Goal: Task Accomplishment & Management: Manage account settings

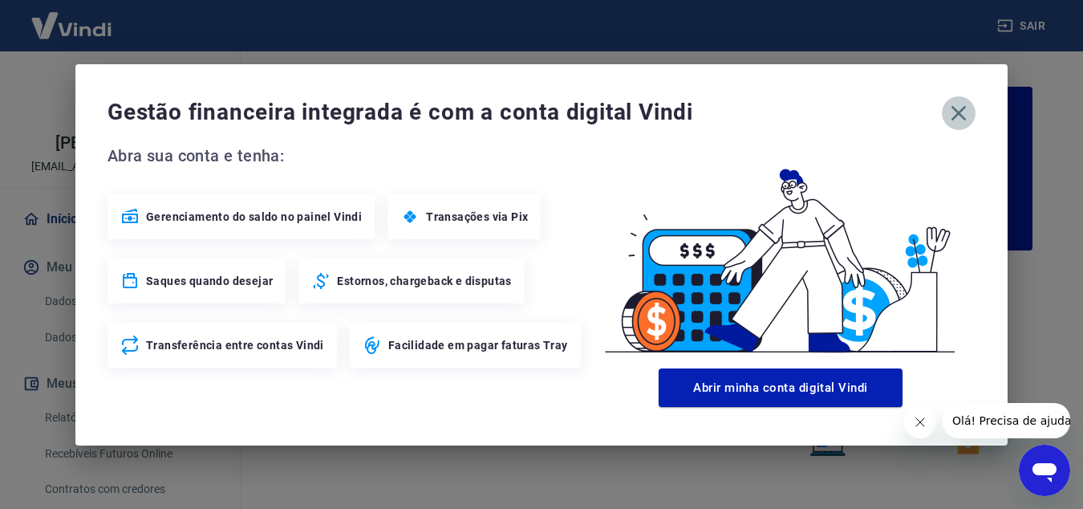
click at [959, 109] on icon "button" at bounding box center [959, 113] width 26 height 26
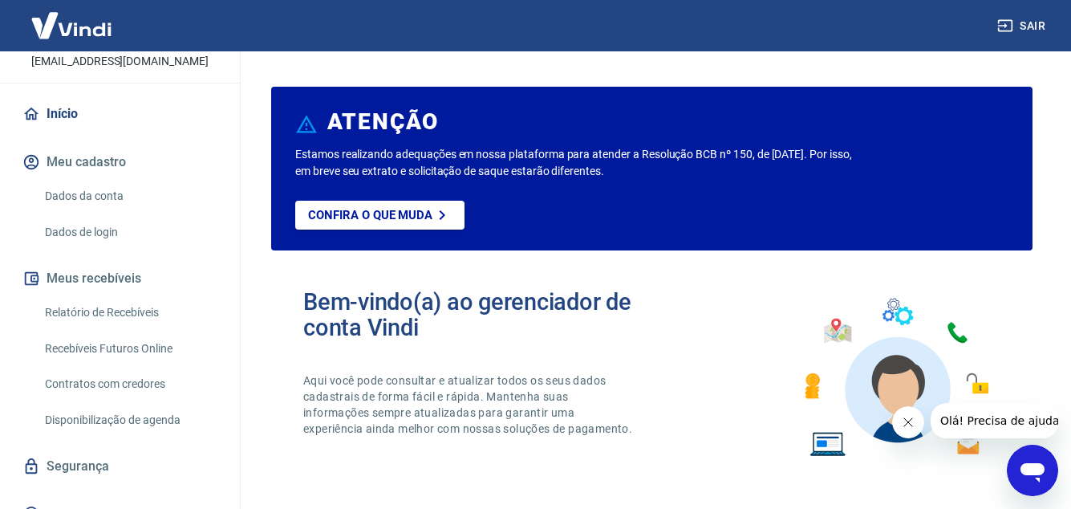
scroll to position [128, 0]
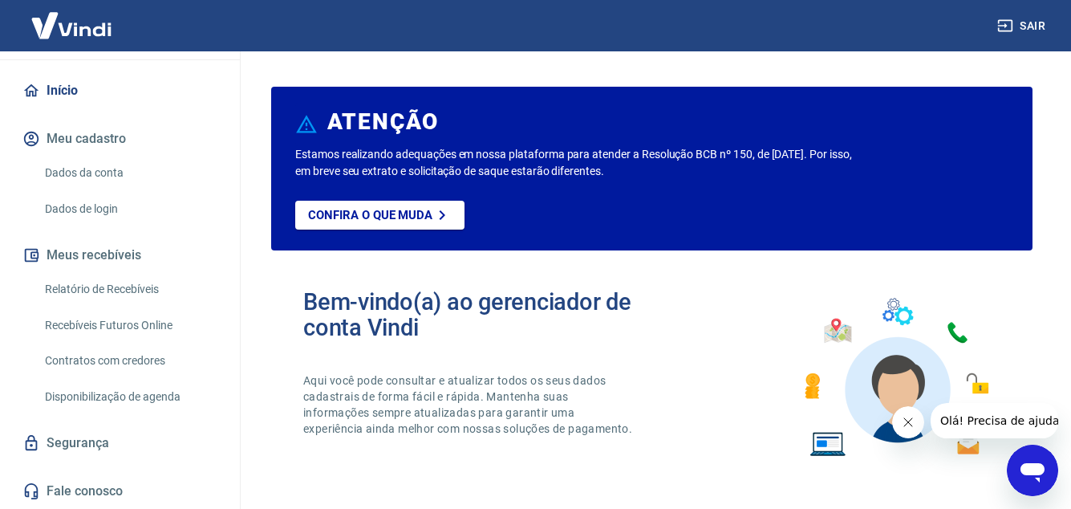
click at [106, 288] on link "Relatório de Recebíveis" at bounding box center [130, 289] width 182 height 33
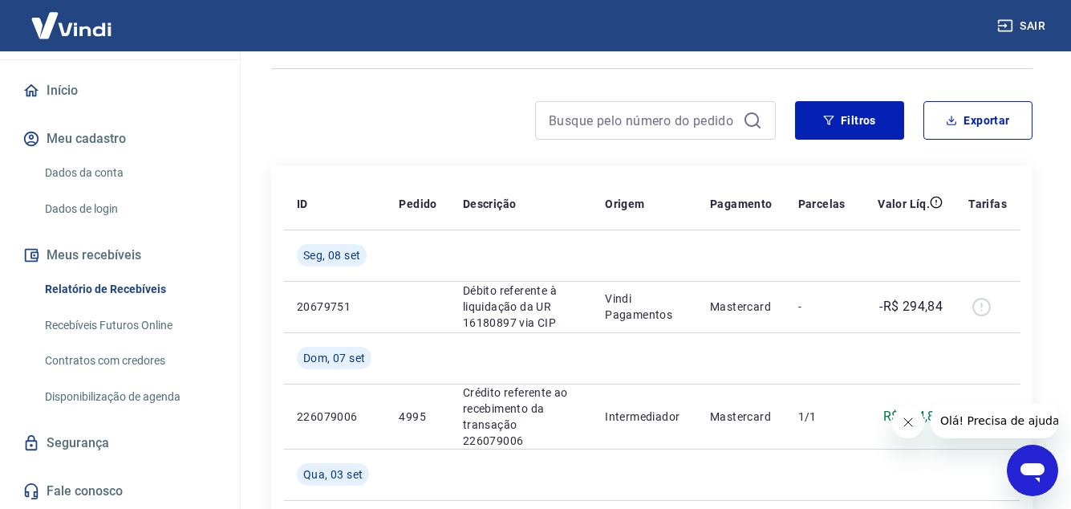
scroll to position [80, 0]
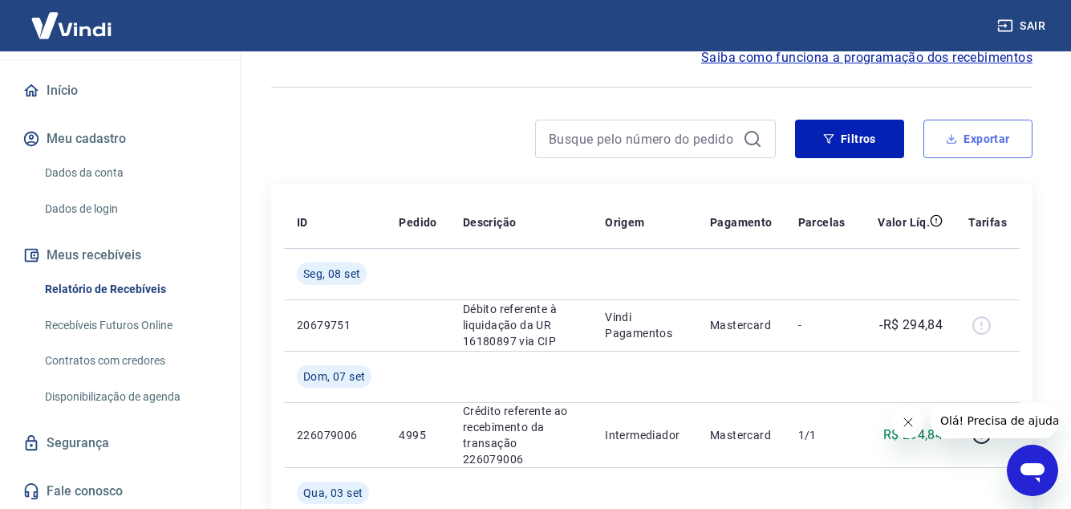
click at [982, 139] on button "Exportar" at bounding box center [977, 139] width 109 height 39
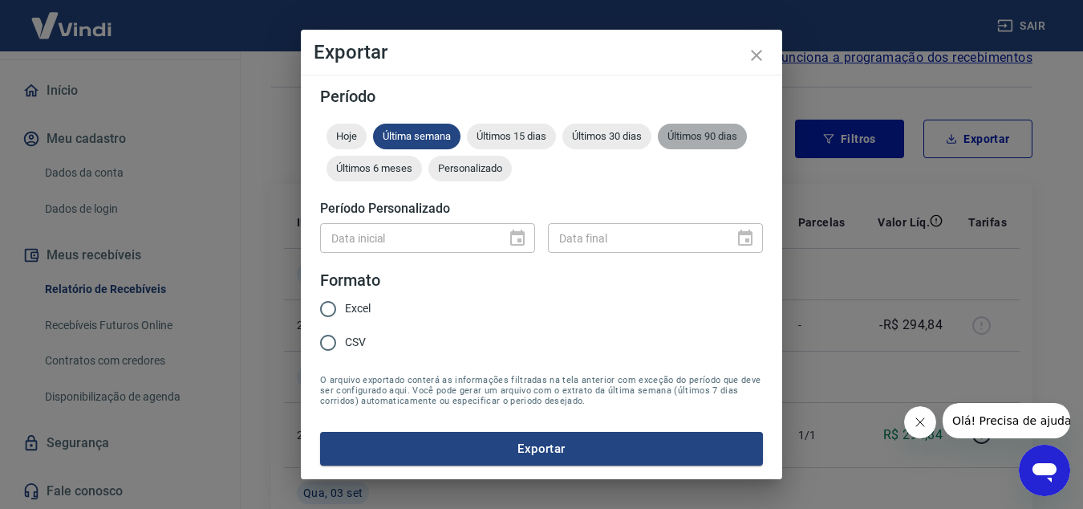
click at [700, 132] on span "Últimos 90 dias" at bounding box center [702, 136] width 89 height 12
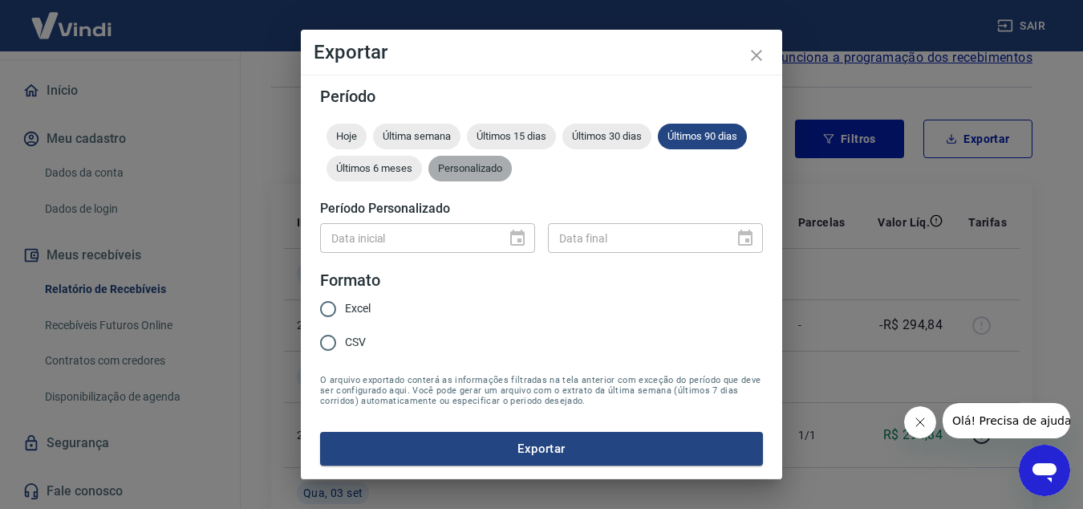
click at [476, 168] on span "Personalizado" at bounding box center [469, 168] width 83 height 12
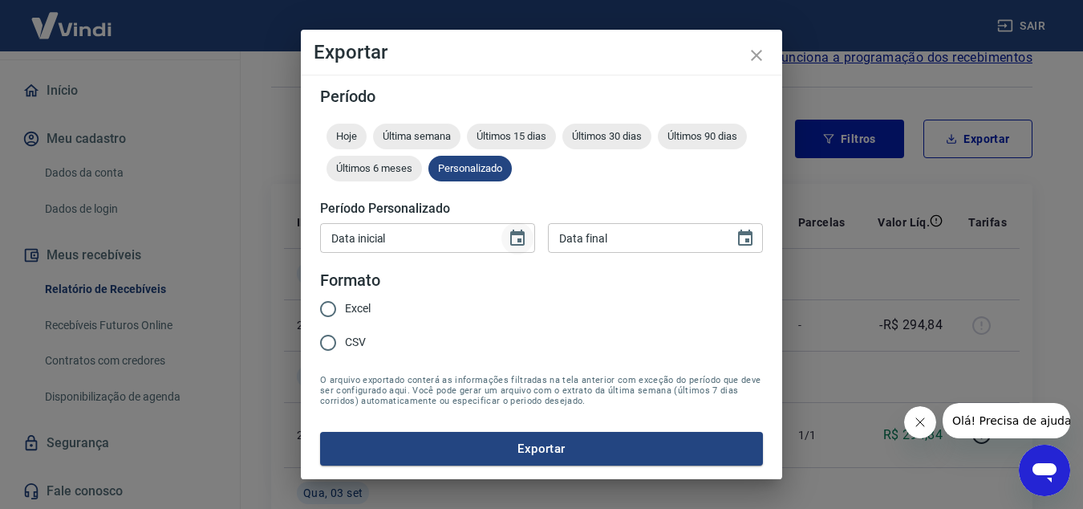
click at [521, 235] on icon "Choose date" at bounding box center [517, 238] width 19 height 19
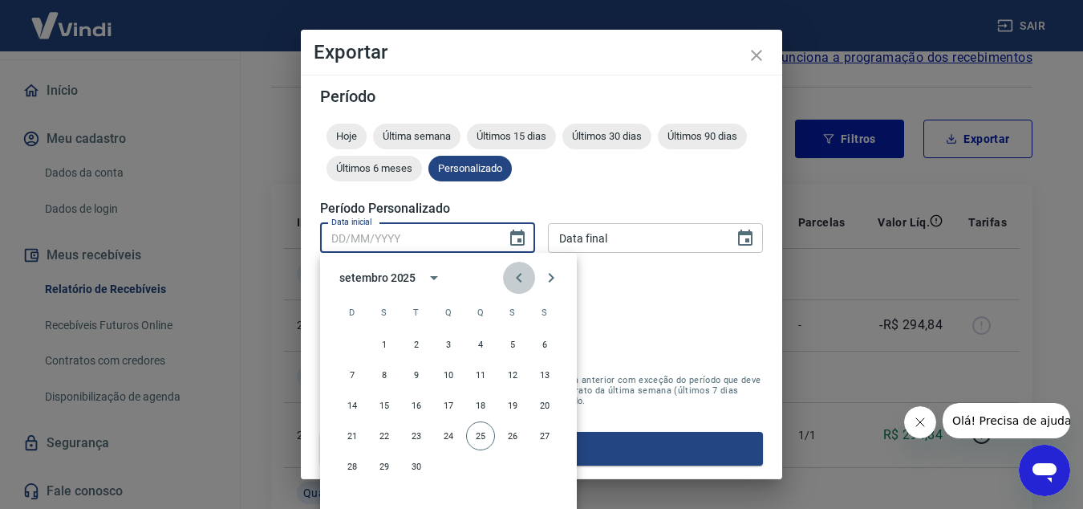
click at [520, 277] on icon "Previous month" at bounding box center [518, 277] width 19 height 19
click at [513, 343] on button "1" at bounding box center [512, 344] width 29 height 29
type input "01/08/2025"
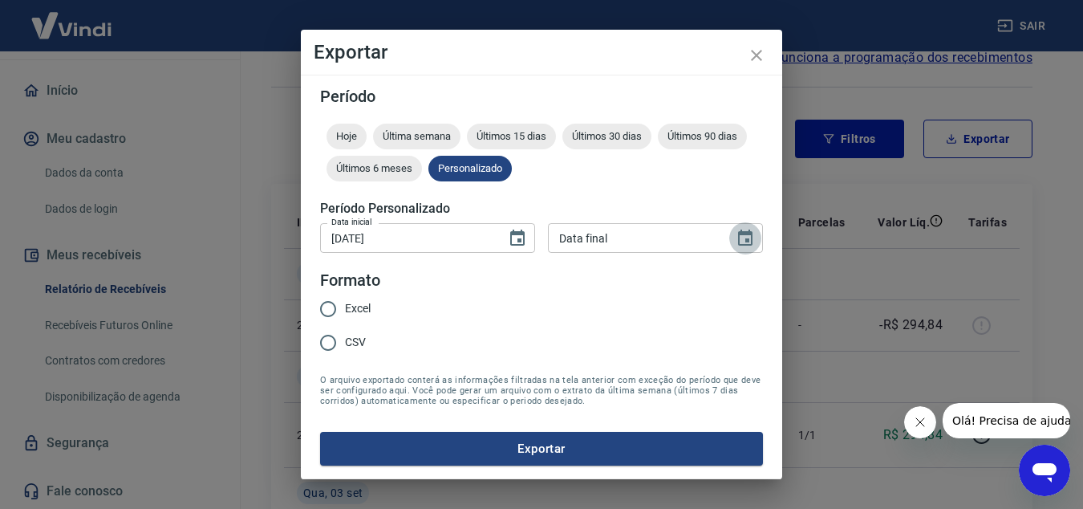
click at [745, 232] on icon "Choose date" at bounding box center [745, 237] width 14 height 16
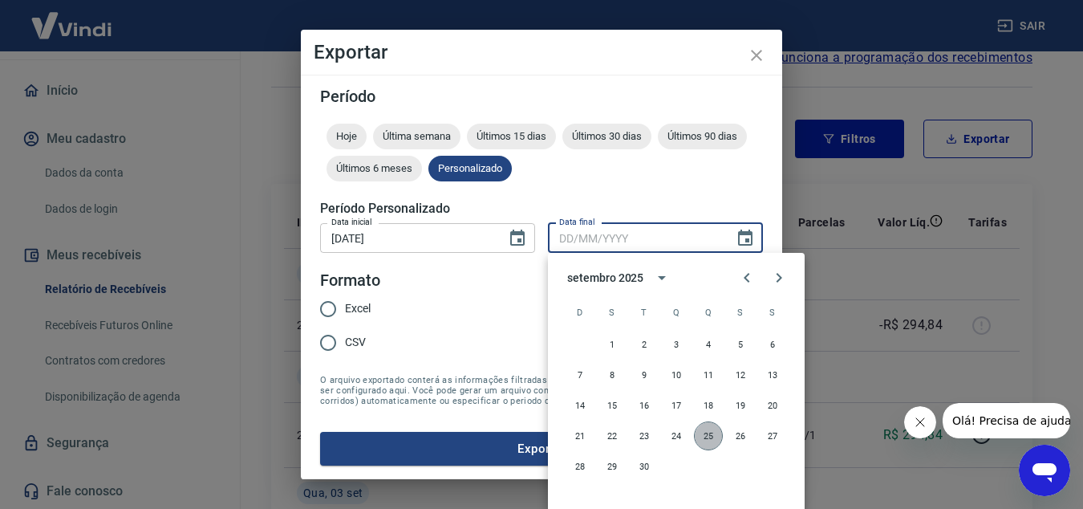
click at [704, 431] on button "25" at bounding box center [708, 435] width 29 height 29
type input "25/09/2025"
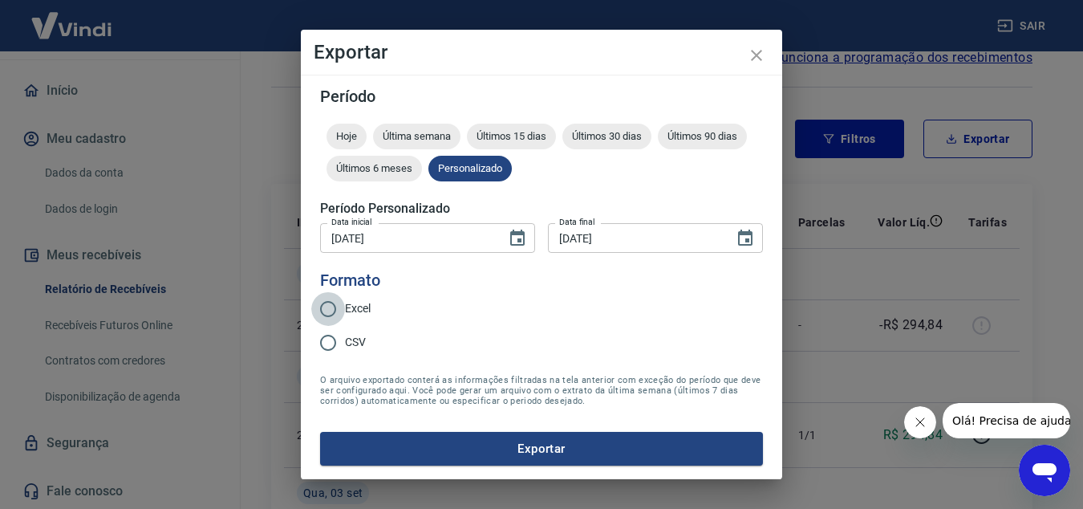
click at [329, 310] on input "Excel" at bounding box center [328, 309] width 34 height 34
radio input "true"
click at [541, 445] on button "Exportar" at bounding box center [541, 449] width 443 height 34
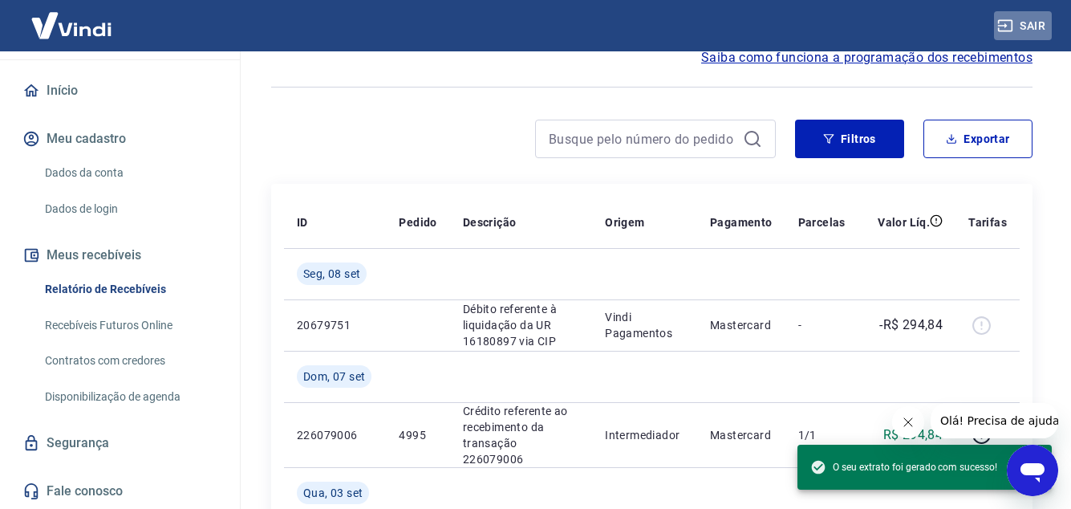
click at [1030, 22] on button "Sair" at bounding box center [1023, 26] width 58 height 30
